Goal: Information Seeking & Learning: Learn about a topic

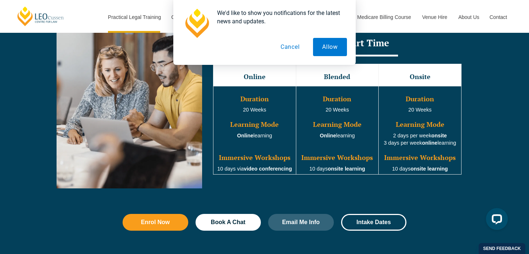
click at [296, 47] on button "Cancel" at bounding box center [290, 47] width 38 height 18
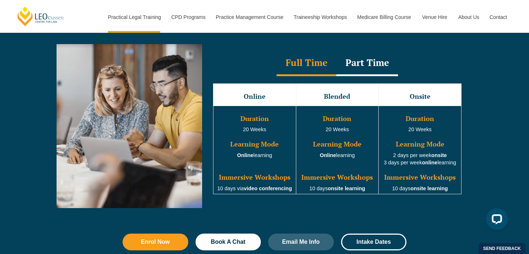
scroll to position [668, 0]
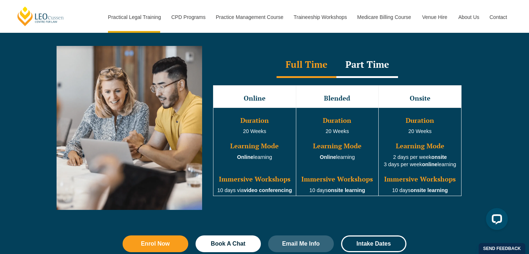
click at [375, 61] on div "Part Time" at bounding box center [367, 66] width 62 height 26
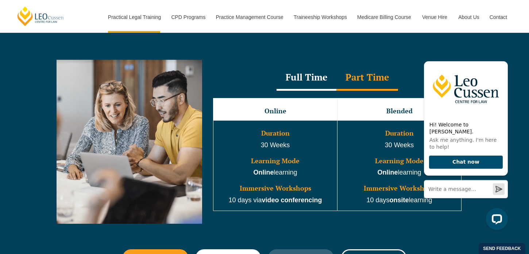
scroll to position [650, 0]
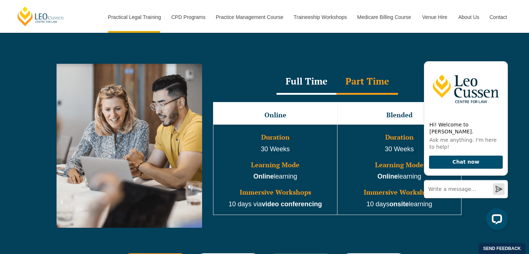
click at [319, 82] on div "Full Time" at bounding box center [307, 82] width 60 height 26
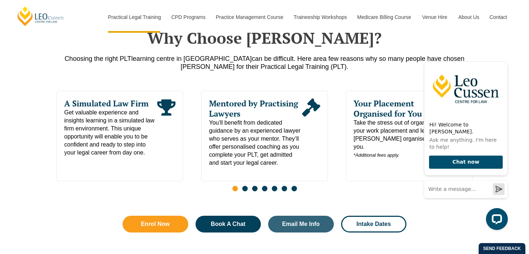
scroll to position [362, 0]
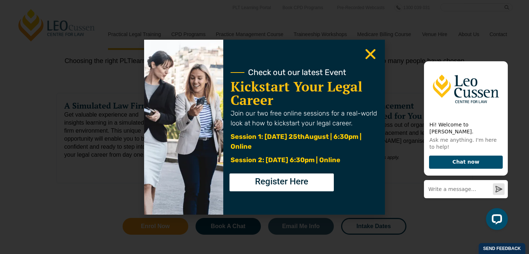
click at [366, 59] on icon "Close" at bounding box center [370, 54] width 14 height 14
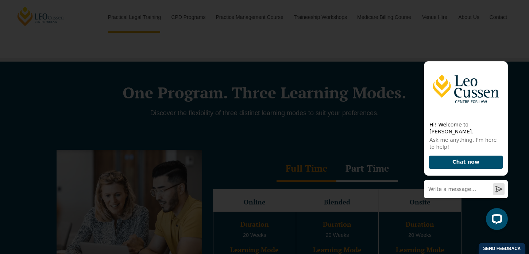
scroll to position [608, 0]
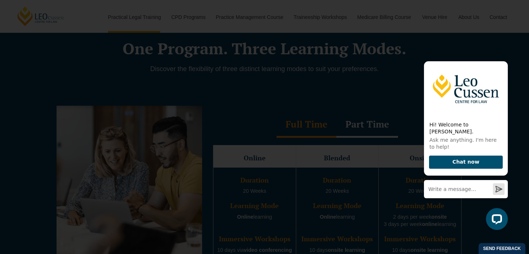
click at [369, 55] on use "Close" at bounding box center [371, 54] width 10 height 10
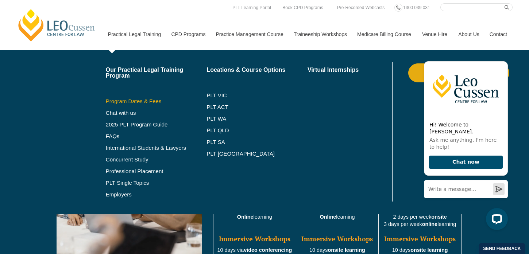
click at [141, 100] on link "Program Dates & Fees" at bounding box center [156, 101] width 101 height 6
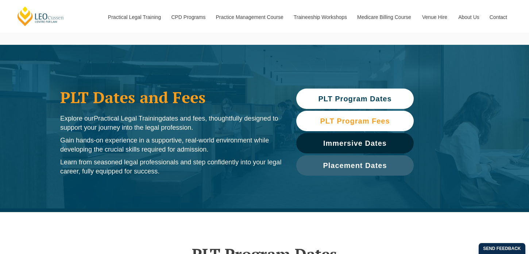
click at [381, 123] on span "PLT Program Fees" at bounding box center [355, 120] width 70 height 7
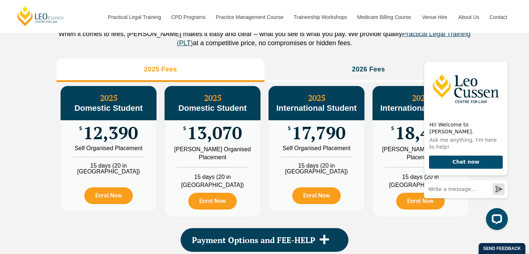
scroll to position [839, 0]
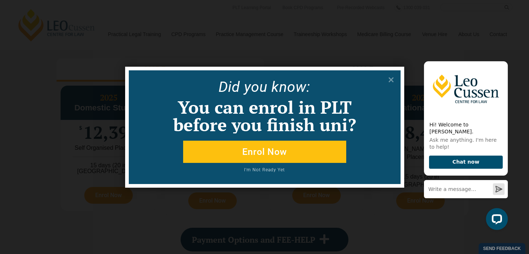
click at [377, 20] on div "Did yo u know: You can enrol in PLT before you finish uni? Enrol Now I'm Not Re…" at bounding box center [264, 127] width 529 height 254
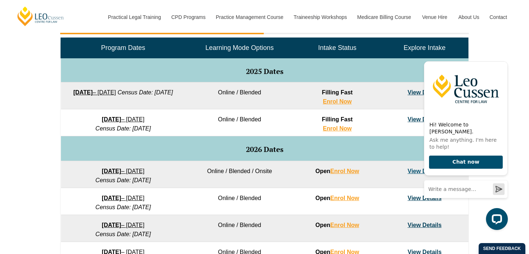
scroll to position [362, 0]
